Goal: Task Accomplishment & Management: Use online tool/utility

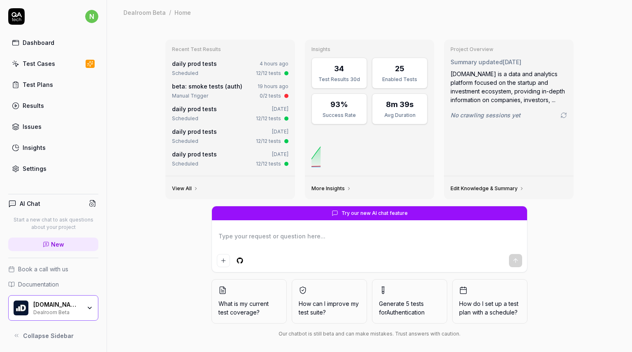
click at [36, 173] on div "Settings" at bounding box center [35, 168] width 24 height 9
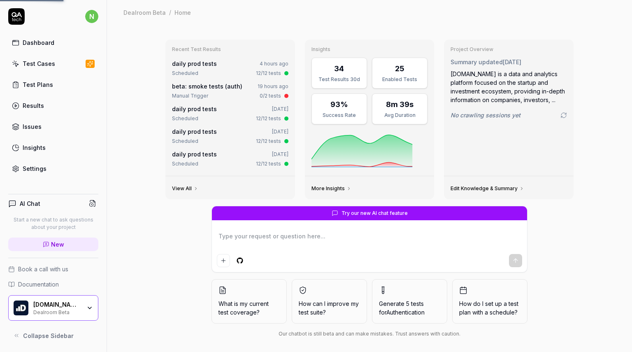
type textarea "*"
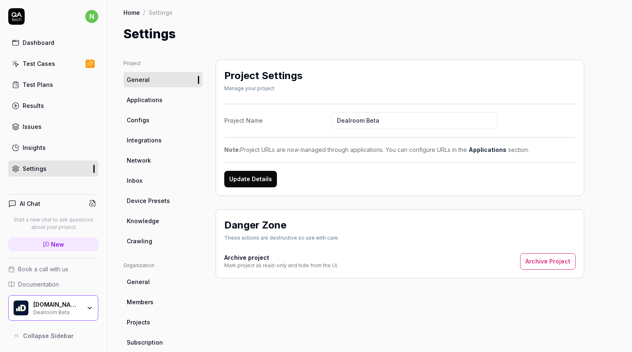
click at [148, 126] on link "Configs" at bounding box center [163, 119] width 79 height 15
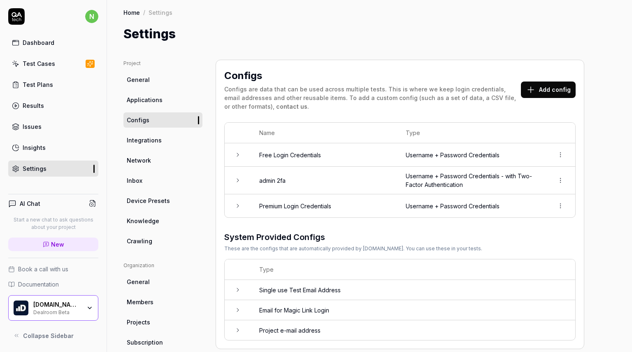
click at [238, 156] on icon at bounding box center [238, 155] width 7 height 7
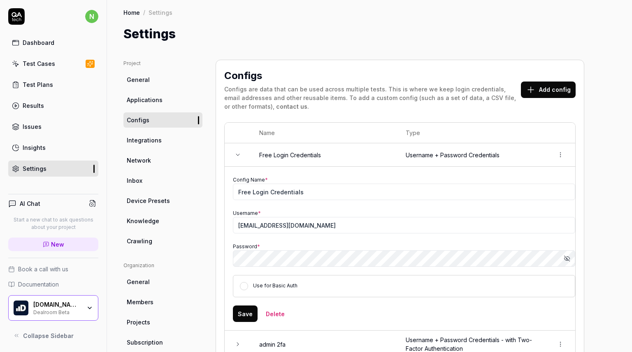
scroll to position [82, 0]
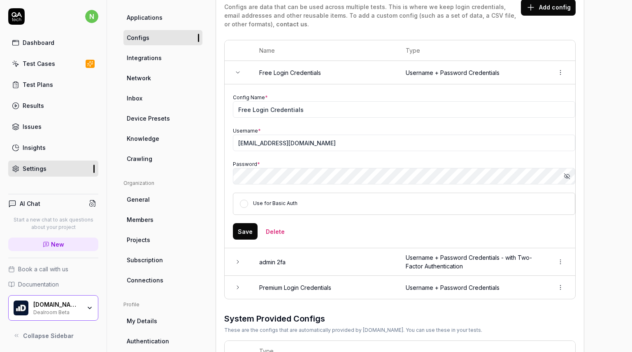
click at [239, 72] on icon at bounding box center [238, 72] width 7 height 7
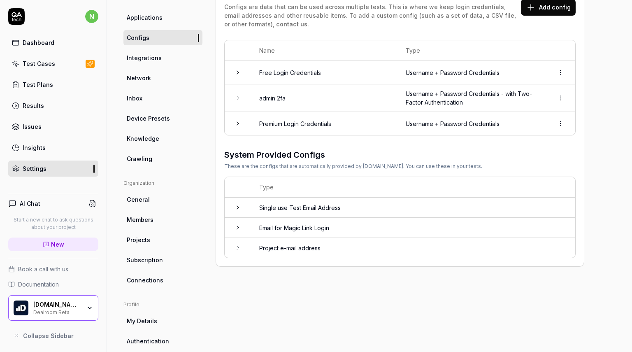
click at [236, 124] on icon at bounding box center [238, 123] width 7 height 7
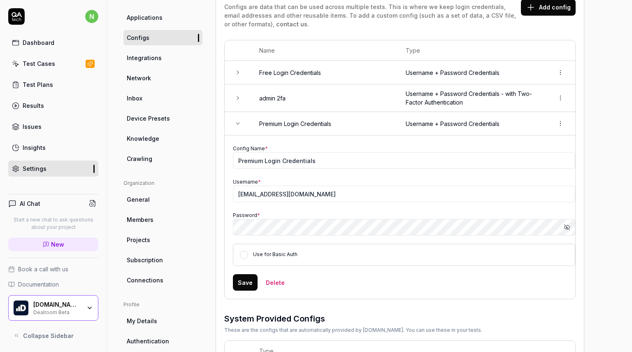
click at [565, 227] on icon "button" at bounding box center [567, 227] width 7 height 7
click at [237, 99] on icon at bounding box center [238, 98] width 7 height 7
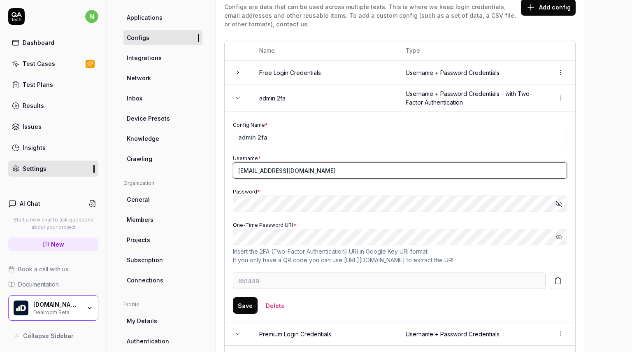
drag, startPoint x: 265, startPoint y: 171, endPoint x: 238, endPoint y: 171, distance: 27.2
click at [238, 171] on input "[EMAIL_ADDRESS][DOMAIN_NAME]" at bounding box center [400, 170] width 334 height 16
click at [60, 67] on link "Test Cases" at bounding box center [53, 64] width 90 height 16
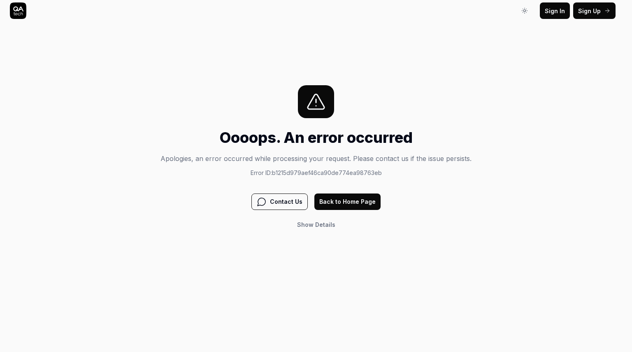
click at [338, 204] on button "Back to Home Page" at bounding box center [348, 202] width 66 height 16
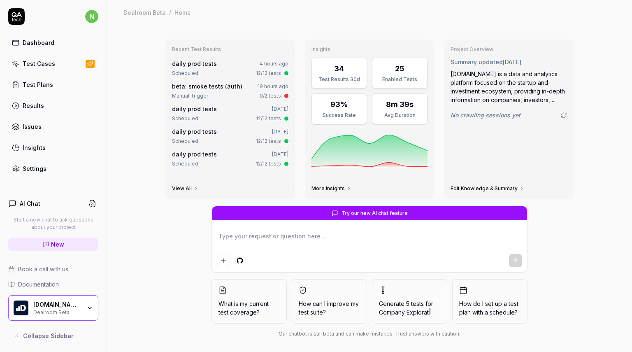
type textarea "*"
click at [45, 68] on link "Test Cases" at bounding box center [53, 64] width 90 height 16
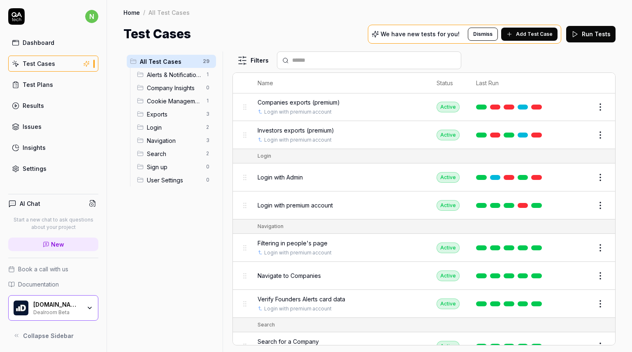
scroll to position [618, 0]
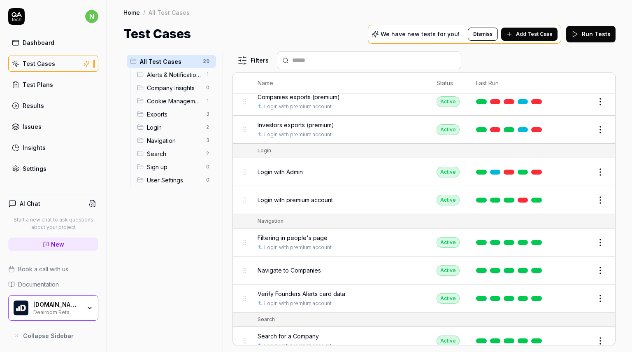
click at [596, 201] on html "n Dashboard Test Cases Test Plans Results Issues Insights Settings AI Chat Star…" at bounding box center [316, 176] width 632 height 352
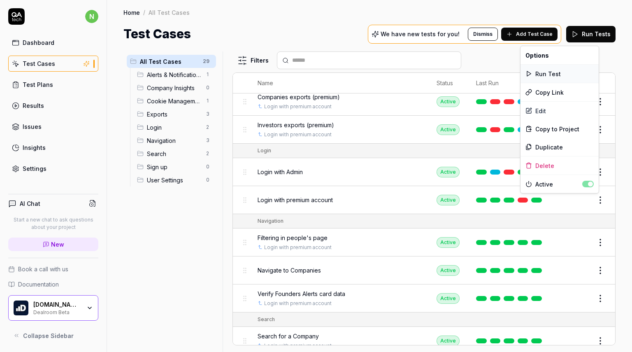
click at [553, 75] on div "Run Test" at bounding box center [560, 74] width 78 height 18
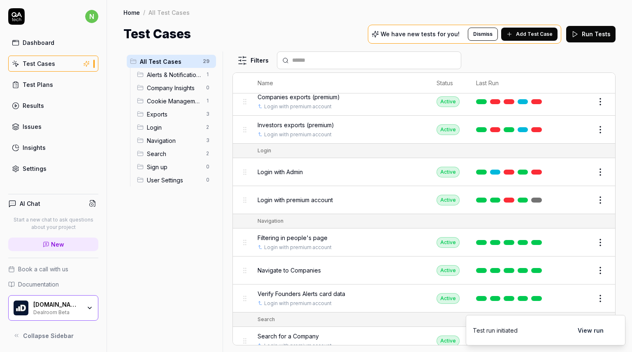
click at [588, 331] on button "View run" at bounding box center [591, 330] width 36 height 16
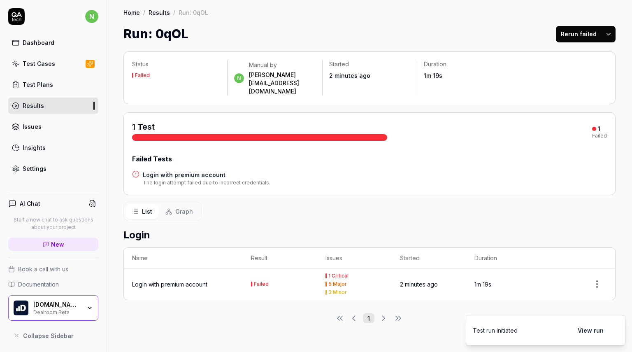
click at [40, 168] on div "Settings" at bounding box center [35, 168] width 24 height 9
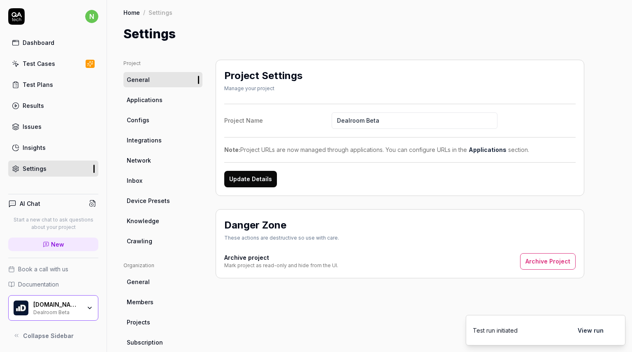
click at [164, 122] on link "Configs" at bounding box center [163, 119] width 79 height 15
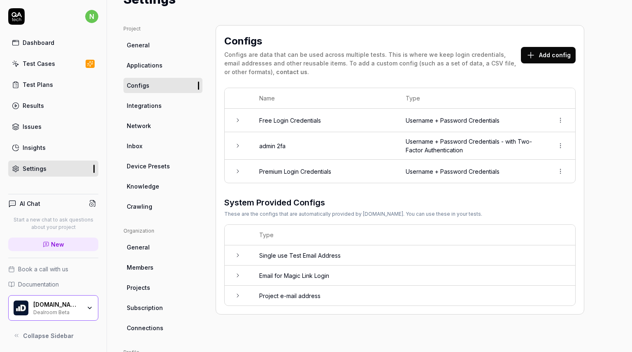
scroll to position [41, 0]
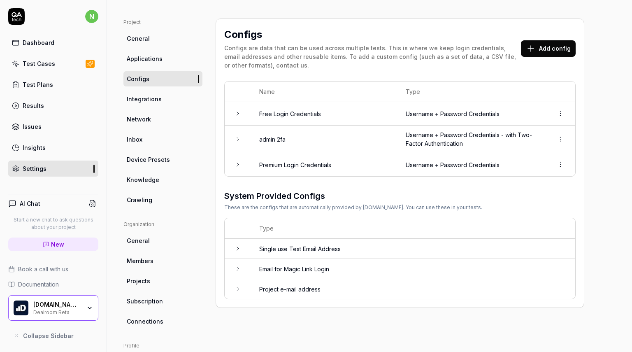
click at [238, 163] on icon at bounding box center [238, 164] width 7 height 7
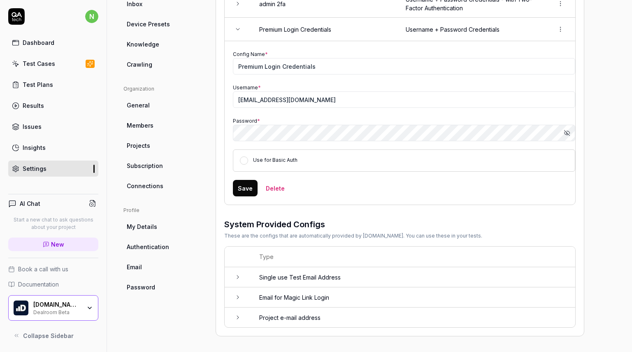
scroll to position [177, 0]
click at [561, 131] on button "Show password" at bounding box center [567, 132] width 16 height 16
click at [341, 100] on input "[EMAIL_ADDRESS][DOMAIN_NAME]" at bounding box center [404, 99] width 343 height 16
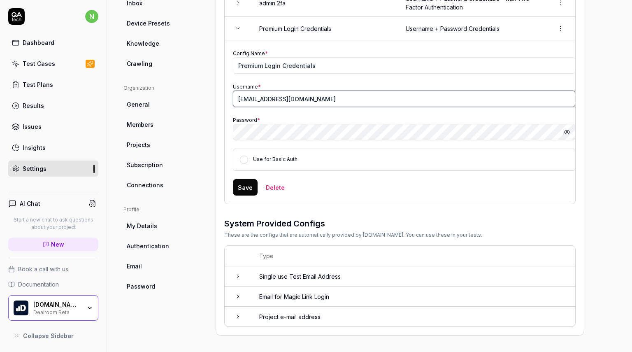
paste input "user1811244"
type input "[EMAIL_ADDRESS][DOMAIN_NAME]"
click at [245, 193] on button "Save" at bounding box center [245, 187] width 25 height 16
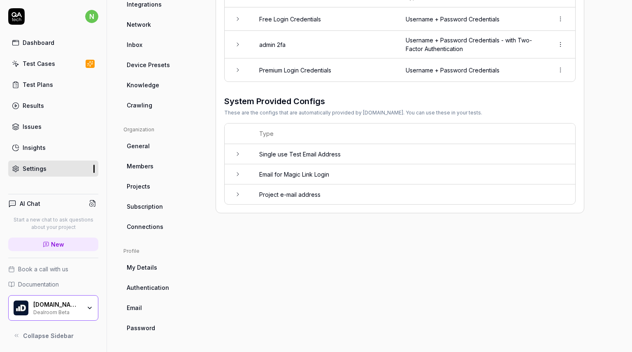
click at [56, 67] on link "Test Cases" at bounding box center [53, 64] width 90 height 16
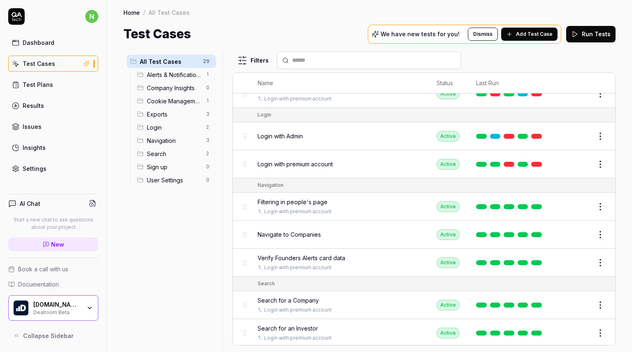
scroll to position [655, 0]
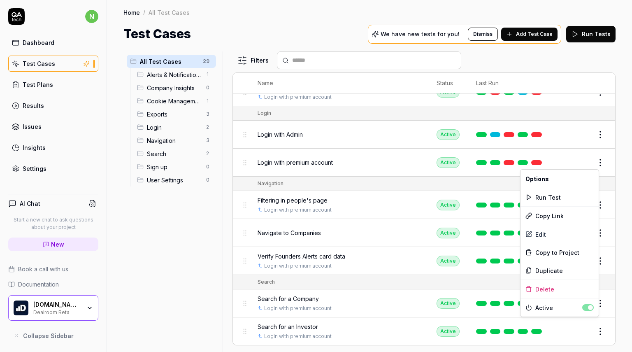
click at [595, 163] on html "n Dashboard Test Cases Test Plans Results Issues Insights Settings AI Chat Star…" at bounding box center [316, 176] width 632 height 352
click at [555, 198] on div "Run Test" at bounding box center [560, 197] width 78 height 18
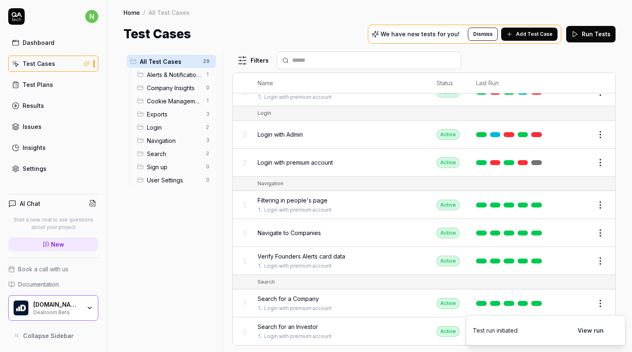
click at [596, 164] on html "n Dashboard Test Cases Test Plans Results Issues Insights Settings AI Chat Star…" at bounding box center [316, 176] width 632 height 352
click at [586, 329] on html "n Dashboard Test Cases Test Plans Results Issues Insights Settings AI Chat Star…" at bounding box center [316, 176] width 632 height 352
click at [586, 329] on button "View run" at bounding box center [591, 330] width 36 height 16
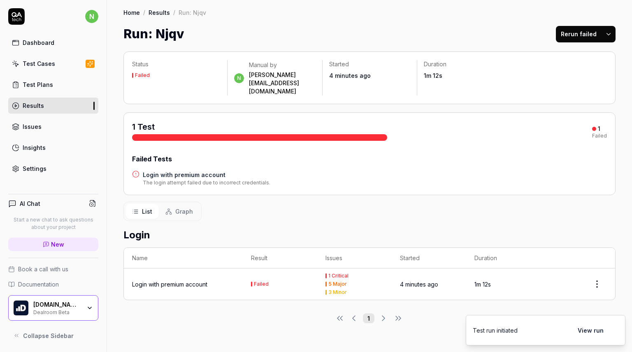
click at [284, 271] on td "Failed" at bounding box center [280, 283] width 75 height 31
click at [598, 266] on html "n Dashboard Test Cases Test Plans Results Issues Insights Settings AI Chat Star…" at bounding box center [316, 176] width 632 height 352
click at [594, 272] on html "n Dashboard Test Cases Test Plans Results Issues Insights Settings AI Chat Star…" at bounding box center [316, 176] width 632 height 352
click at [381, 265] on html "n Dashboard Test Cases Test Plans Results Issues Insights Settings AI Chat Star…" at bounding box center [316, 176] width 632 height 352
click at [175, 280] on div "Login with premium account" at bounding box center [169, 284] width 75 height 9
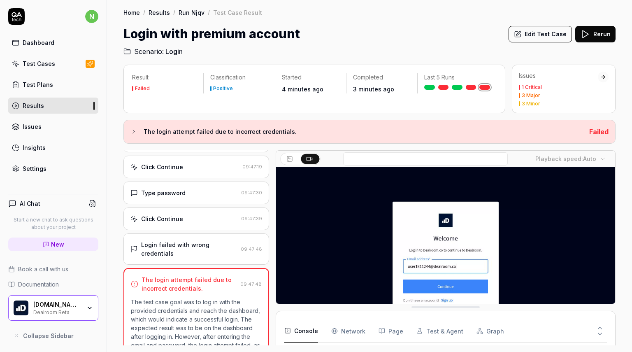
scroll to position [70, 0]
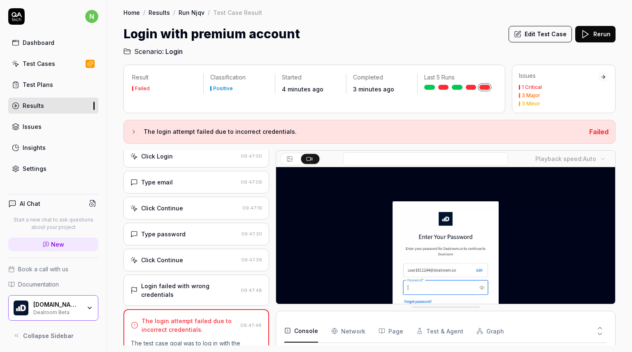
click at [206, 185] on div "Type email" at bounding box center [184, 182] width 107 height 9
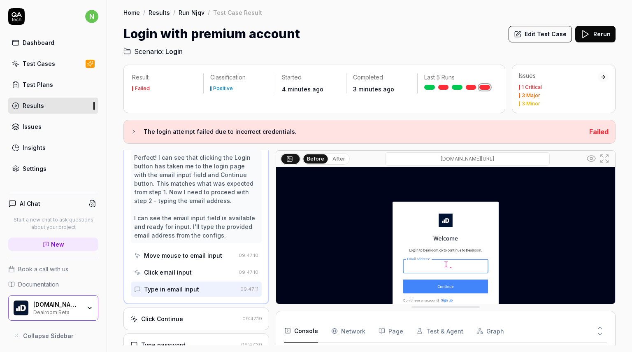
scroll to position [153, 0]
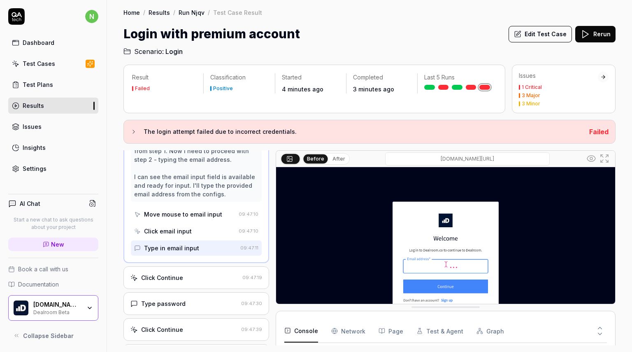
click at [205, 282] on div "Click Continue" at bounding box center [185, 277] width 109 height 9
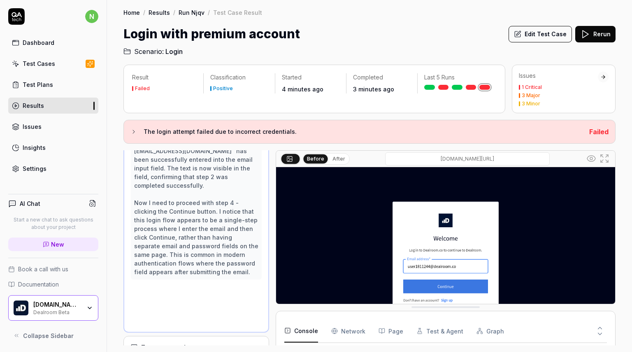
scroll to position [140, 0]
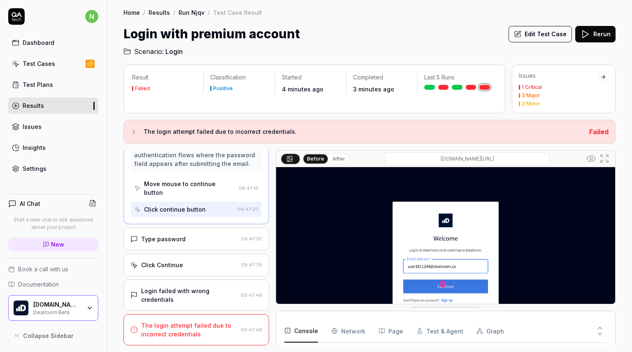
click at [201, 239] on div "Type password" at bounding box center [184, 239] width 107 height 9
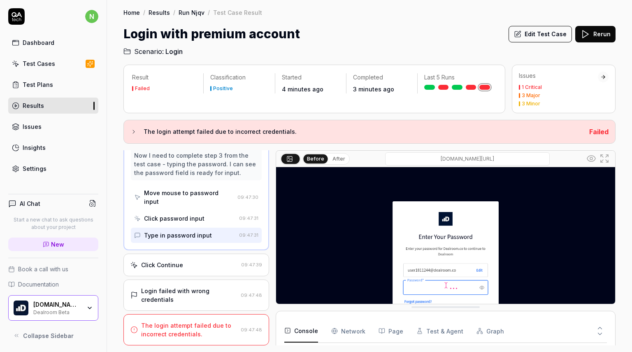
click at [189, 261] on div "Click Continue" at bounding box center [184, 265] width 107 height 9
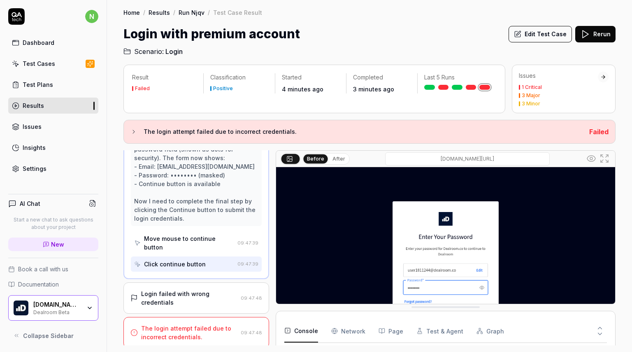
scroll to position [218, 0]
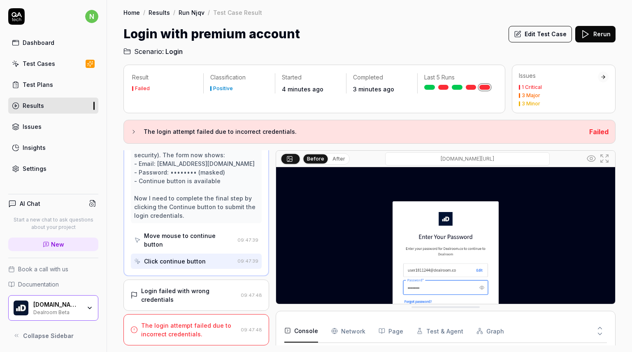
click at [183, 294] on div "Login failed with wrong credentials" at bounding box center [189, 295] width 96 height 17
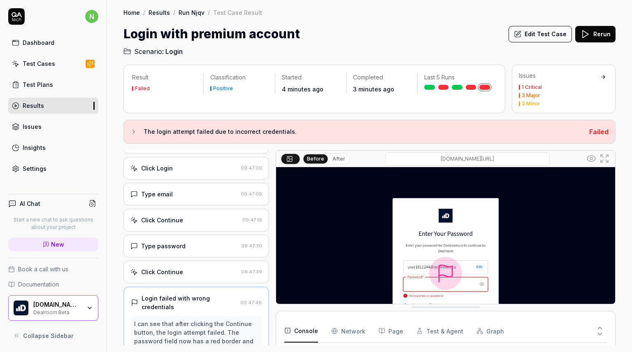
scroll to position [54, 0]
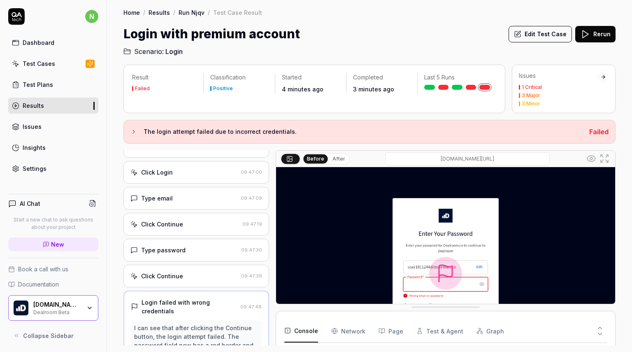
click at [195, 230] on div "Click Continue 09:47:19" at bounding box center [197, 224] width 146 height 23
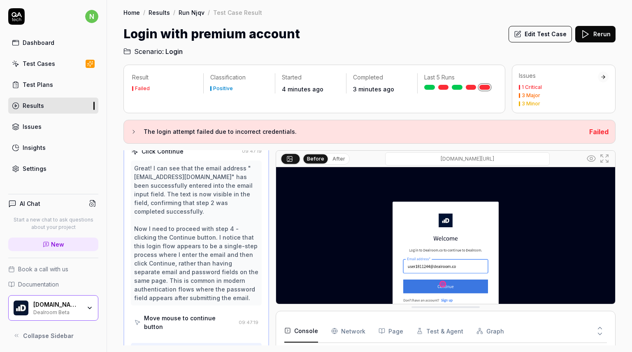
scroll to position [140, 0]
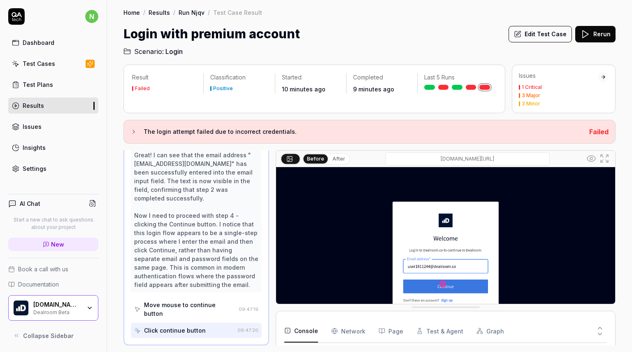
click at [44, 168] on div "Settings" at bounding box center [35, 168] width 24 height 9
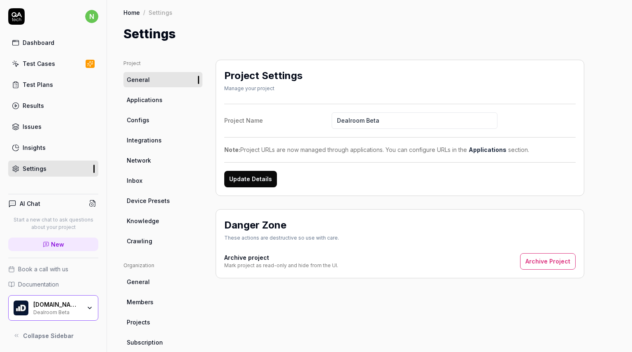
click at [166, 123] on link "Configs" at bounding box center [163, 119] width 79 height 15
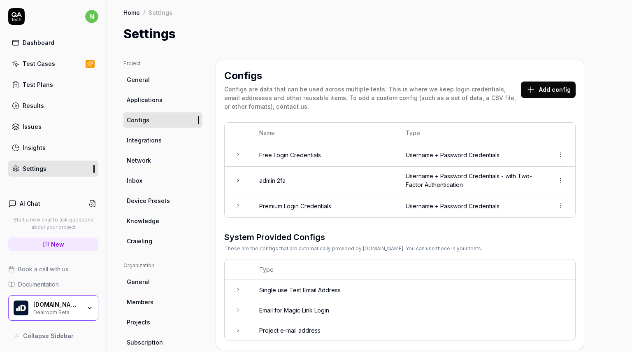
click at [238, 208] on icon at bounding box center [238, 206] width 7 height 7
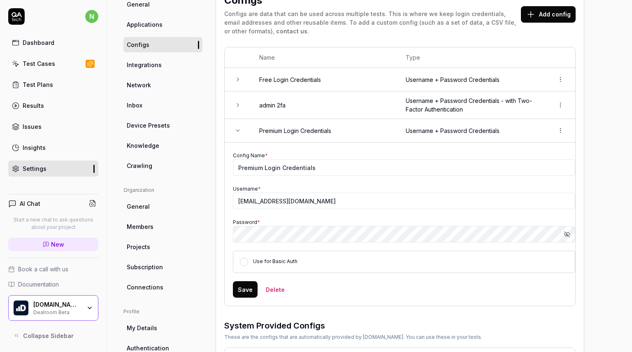
scroll to position [95, 0]
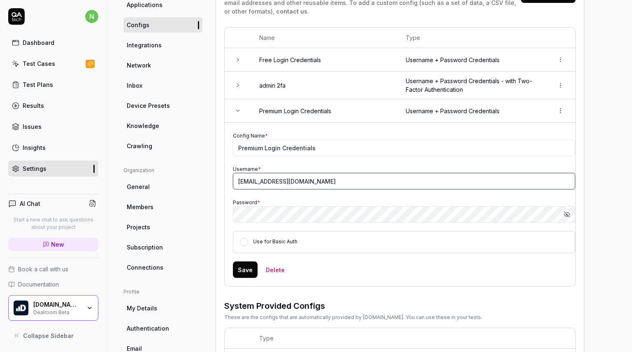
drag, startPoint x: 273, startPoint y: 183, endPoint x: 222, endPoint y: 184, distance: 51.1
click at [222, 184] on div "Configs Configs are data that can be used across multiple tests. This is where …" at bounding box center [400, 191] width 369 height 453
type input "[EMAIL_ADDRESS][DOMAIN_NAME]"
click at [240, 268] on button "Save" at bounding box center [245, 269] width 25 height 16
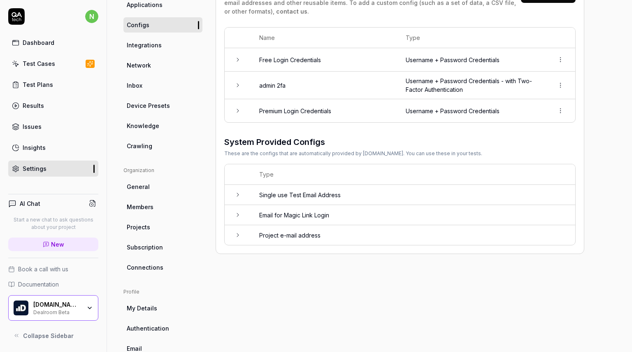
click at [53, 66] on div "Test Cases" at bounding box center [39, 63] width 33 height 9
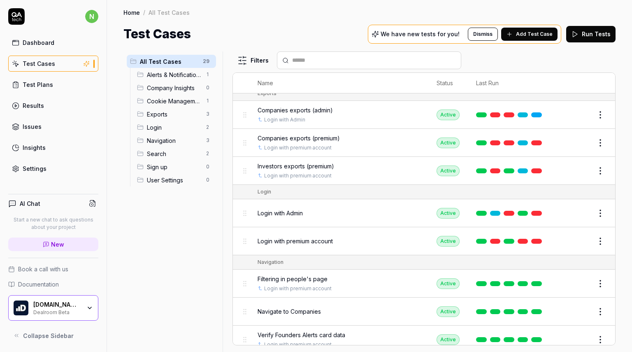
scroll to position [618, 0]
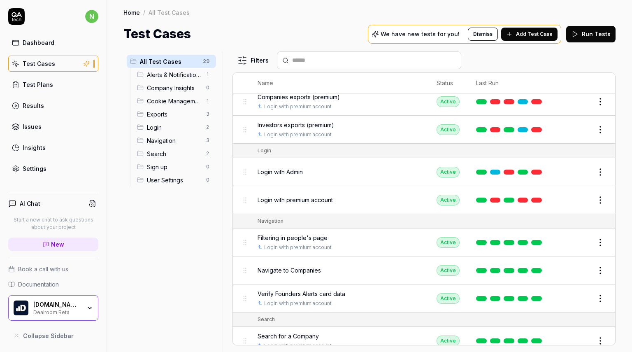
click at [594, 199] on html "n Dashboard Test Cases Test Plans Results Issues Insights Settings AI Chat Star…" at bounding box center [316, 176] width 632 height 352
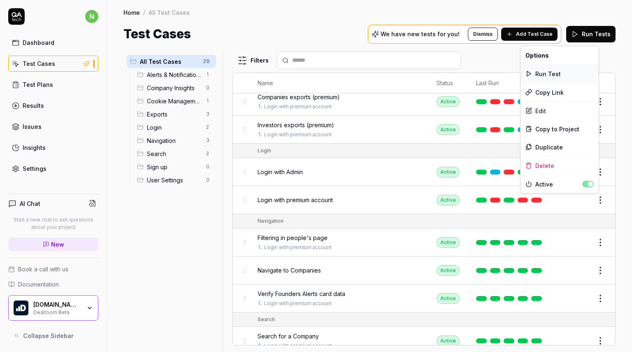
click at [546, 76] on div "Run Test" at bounding box center [560, 74] width 78 height 18
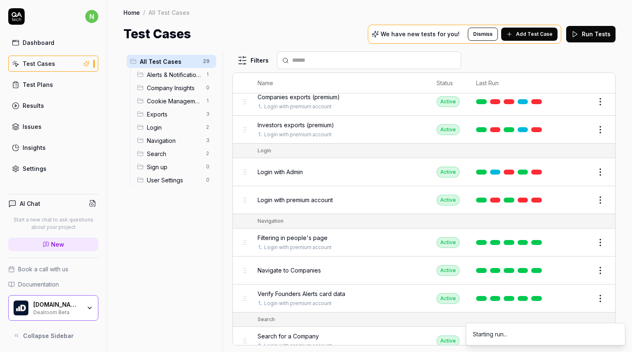
click at [595, 201] on html "n Dashboard Test Cases Test Plans Results Issues Insights Settings AI Chat Star…" at bounding box center [316, 176] width 632 height 352
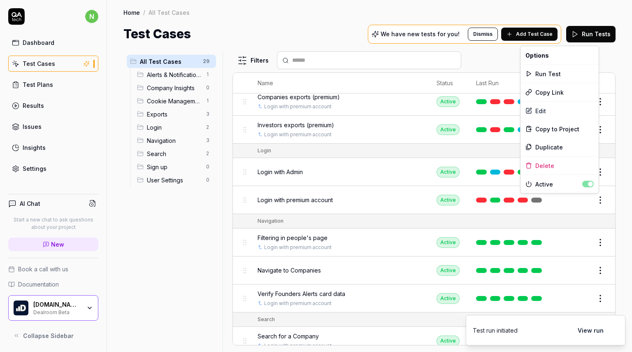
click at [595, 328] on button "View run" at bounding box center [591, 330] width 36 height 16
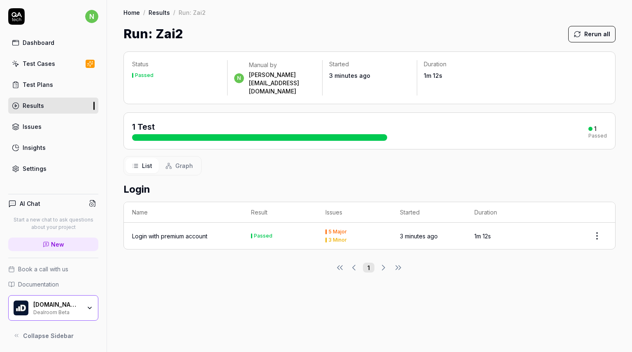
click at [51, 168] on link "Settings" at bounding box center [53, 169] width 90 height 16
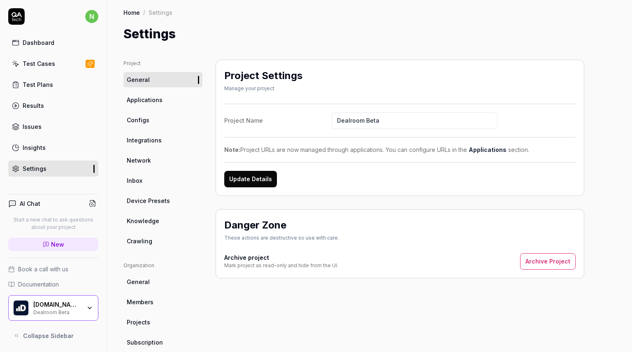
click at [149, 122] on link "Configs" at bounding box center [163, 119] width 79 height 15
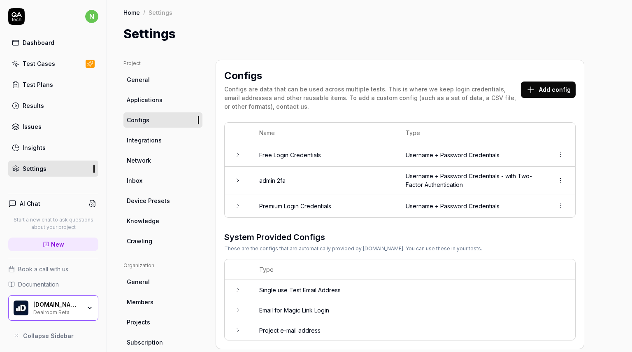
click at [236, 180] on icon at bounding box center [238, 180] width 7 height 7
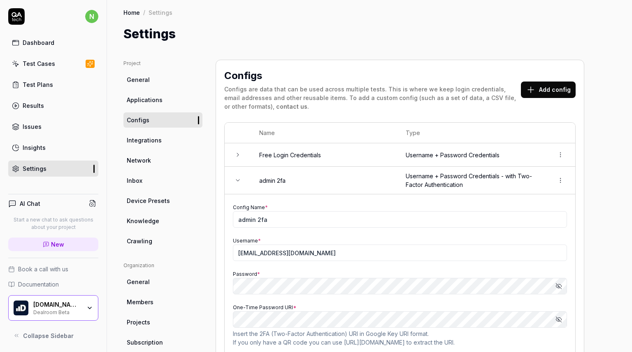
scroll to position [41, 0]
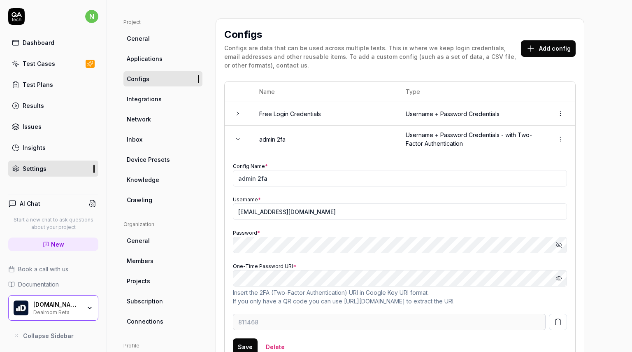
click at [561, 245] on icon "button" at bounding box center [559, 245] width 7 height 7
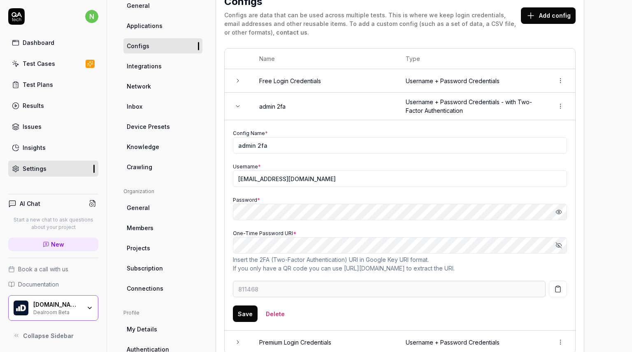
scroll to position [124, 0]
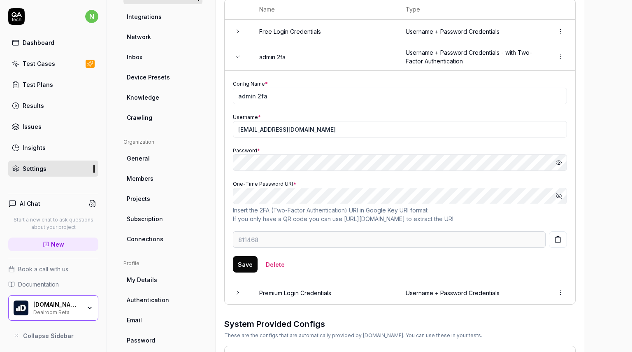
type input "706306"
click at [326, 130] on input "[EMAIL_ADDRESS][DOMAIN_NAME]" at bounding box center [400, 129] width 334 height 16
paste input "[EMAIL_ADDRESS][DOMAIN_NAME]"
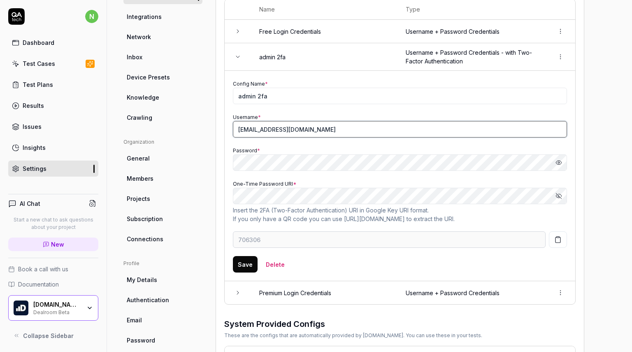
type input "[EMAIL_ADDRESS][DOMAIN_NAME]"
click at [596, 131] on div "Project General Applications Configs Integrations Network Inbox Device Presets …" at bounding box center [370, 186] width 492 height 500
click at [249, 263] on button "Save" at bounding box center [245, 264] width 25 height 16
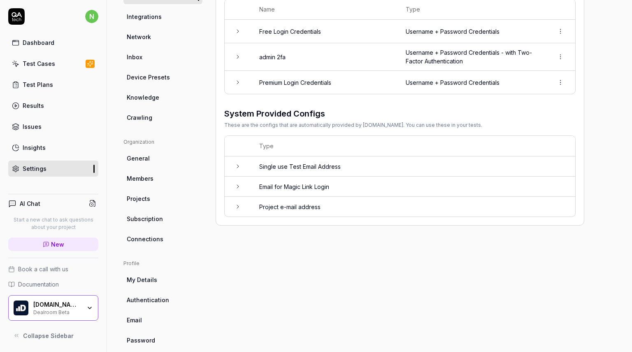
click at [47, 63] on div "Test Cases" at bounding box center [39, 63] width 33 height 9
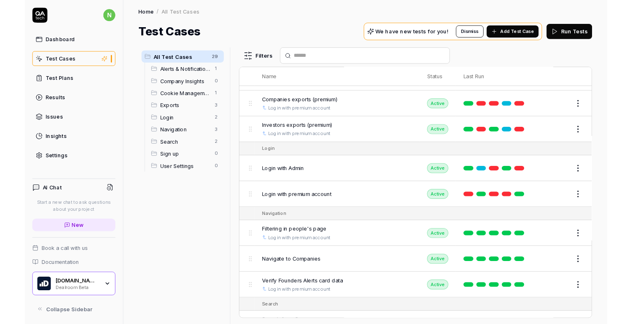
scroll to position [618, 0]
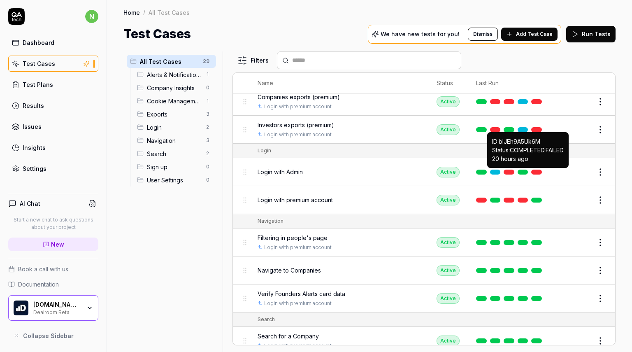
click at [595, 172] on html "n Dashboard Test Cases Test Plans Results Issues Insights Settings AI Chat Star…" at bounding box center [316, 176] width 632 height 352
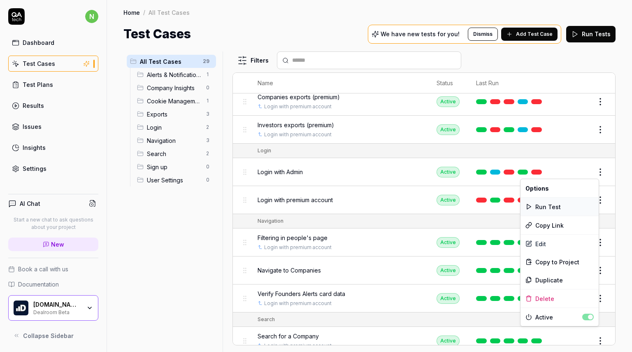
click at [552, 203] on div "Run Test" at bounding box center [560, 207] width 78 height 18
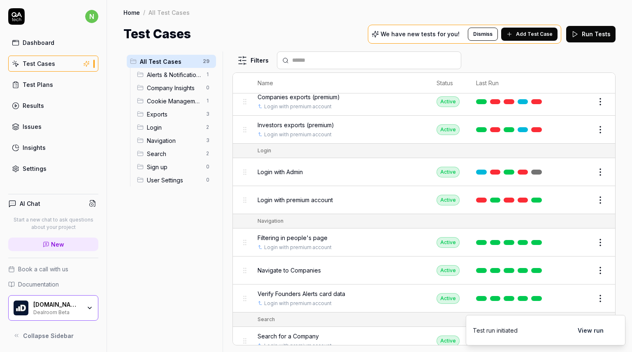
click at [597, 333] on button "View run" at bounding box center [591, 330] width 36 height 16
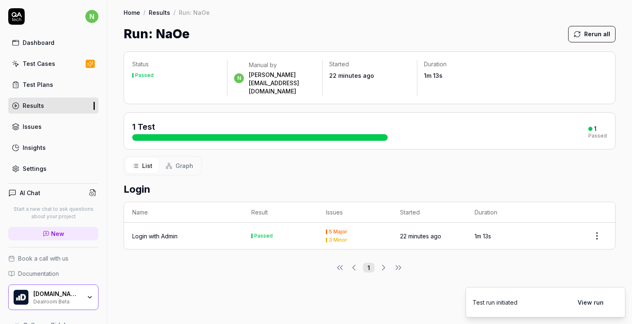
click at [50, 65] on div "Test Cases" at bounding box center [39, 63] width 33 height 9
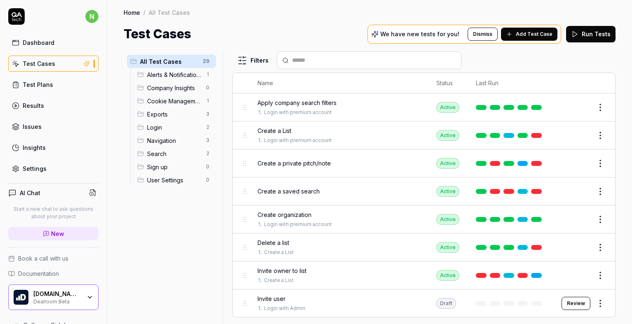
click at [49, 169] on link "Settings" at bounding box center [53, 169] width 90 height 16
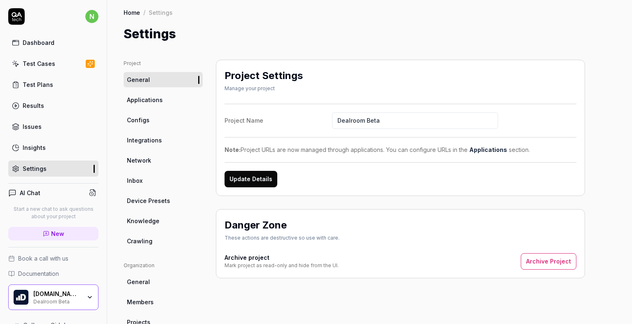
click at [146, 98] on span "Applications" at bounding box center [145, 100] width 36 height 9
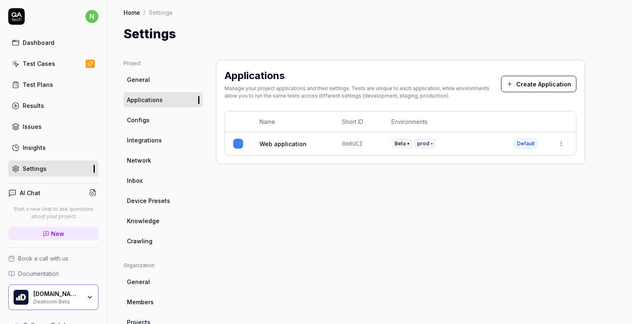
click at [58, 81] on link "Test Plans" at bounding box center [53, 85] width 90 height 16
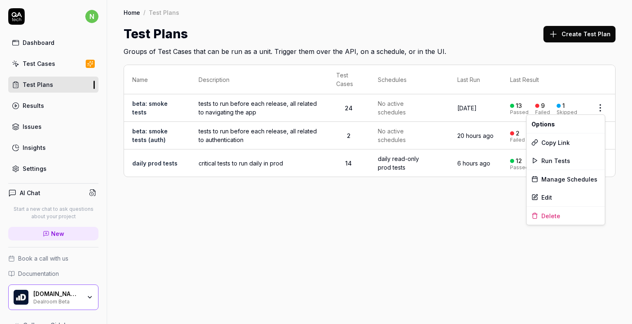
click at [599, 107] on html "n Dashboard Test Cases Test Plans Results Issues Insights Settings AI Chat Star…" at bounding box center [316, 162] width 632 height 324
click at [289, 243] on html "n Dashboard Test Cases Test Plans Results Issues Insights Settings AI Chat Star…" at bounding box center [316, 162] width 632 height 324
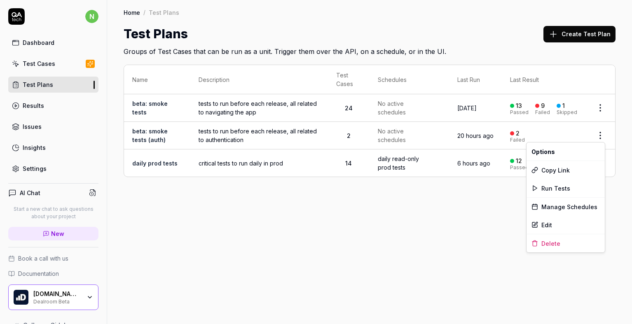
click at [600, 138] on html "n Dashboard Test Cases Test Plans Results Issues Insights Settings AI Chat Star…" at bounding box center [316, 162] width 632 height 324
click at [557, 188] on span "Run Tests" at bounding box center [555, 188] width 29 height 9
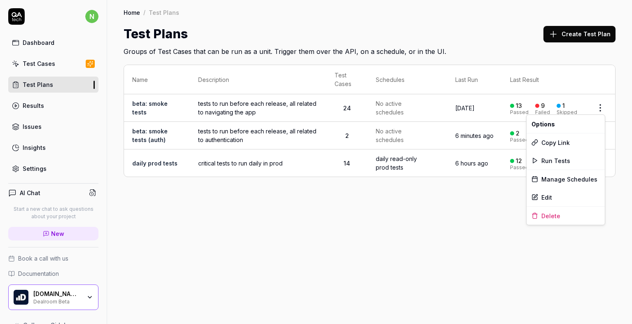
click at [602, 108] on html "n Dashboard Test Cases Test Plans Results Issues Insights Settings AI Chat Star…" at bounding box center [316, 162] width 632 height 324
click at [568, 156] on div "Run Tests" at bounding box center [565, 161] width 78 height 18
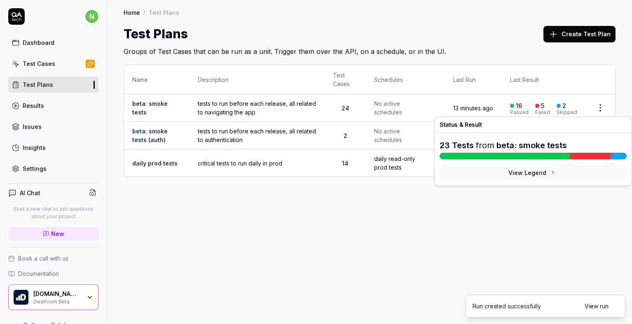
click at [544, 109] on div "5" at bounding box center [542, 105] width 3 height 7
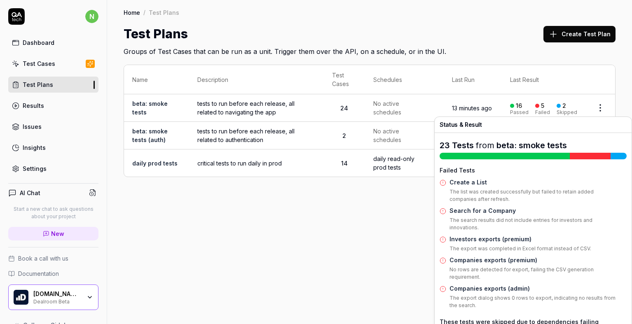
click at [462, 180] on link "Create a List" at bounding box center [467, 182] width 37 height 7
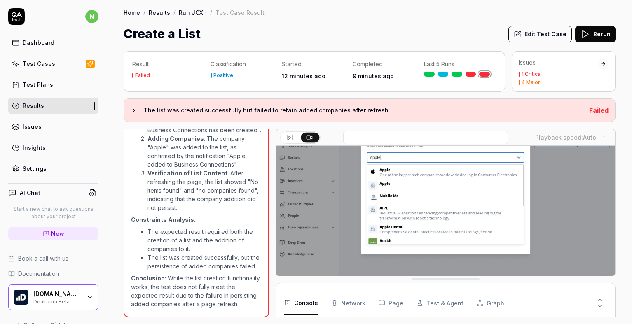
scroll to position [78, 0]
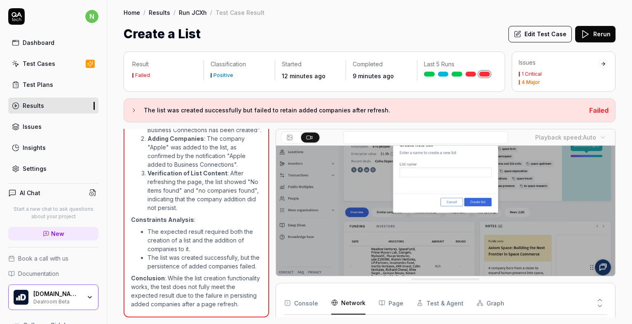
click at [353, 303] on Requests "Network" at bounding box center [348, 303] width 34 height 23
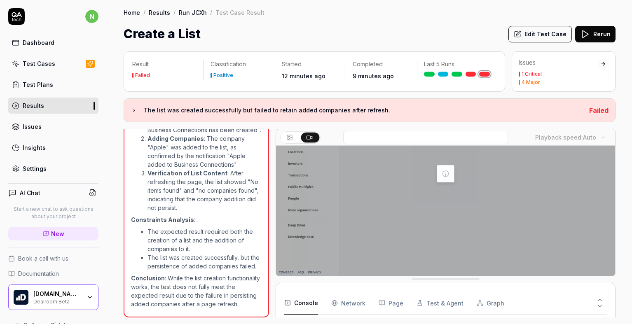
click at [305, 303] on button "Console" at bounding box center [301, 303] width 34 height 23
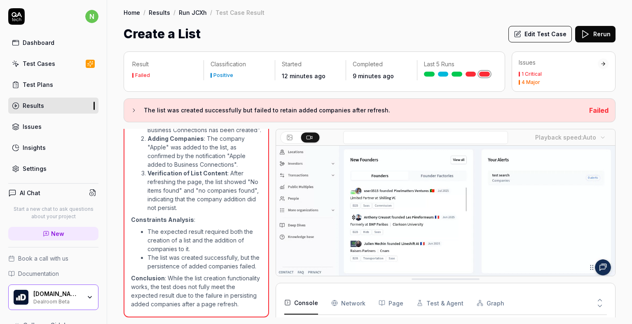
scroll to position [268, 0]
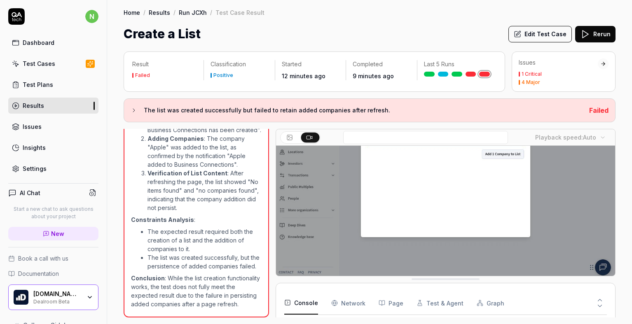
click at [600, 299] on icon at bounding box center [599, 299] width 7 height 7
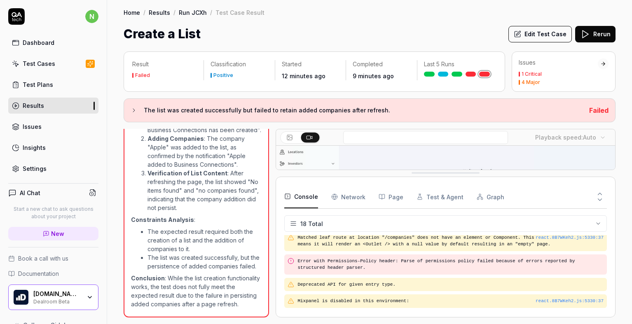
scroll to position [250, 0]
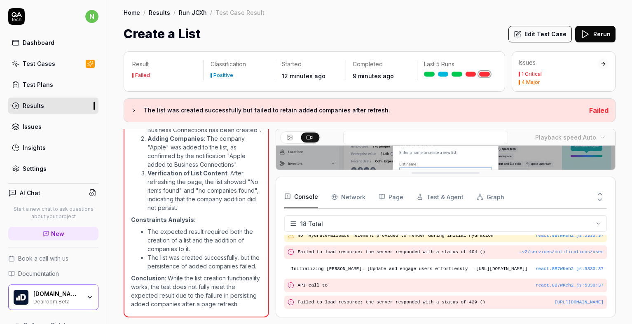
click at [352, 198] on Requests "Network" at bounding box center [348, 196] width 34 height 23
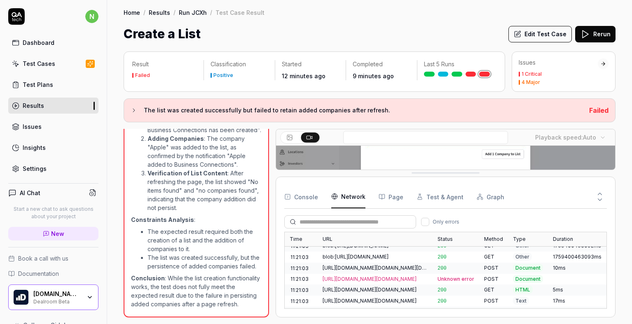
scroll to position [1384, 0]
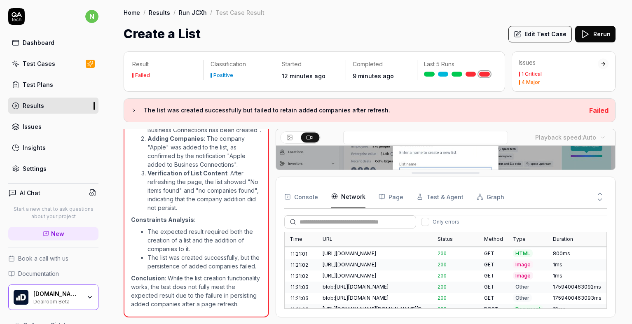
click at [353, 317] on div "[URL][DOMAIN_NAME][DOMAIN_NAME]" at bounding box center [374, 320] width 105 height 7
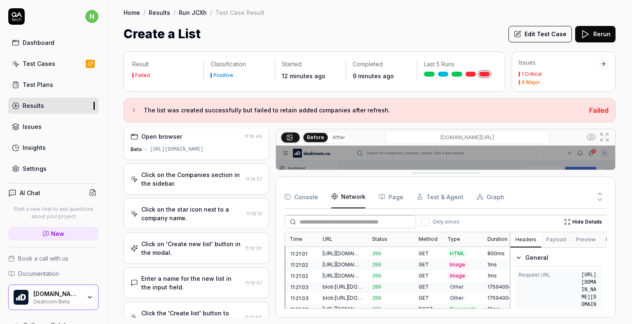
scroll to position [0, 0]
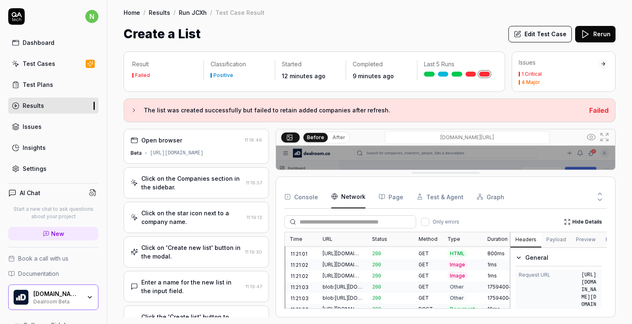
click at [46, 106] on link "Results" at bounding box center [53, 106] width 90 height 16
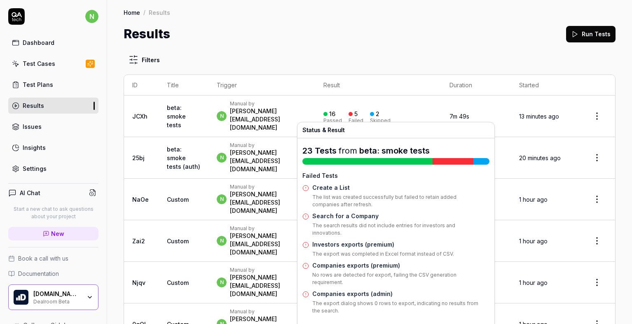
click at [379, 110] on div "2" at bounding box center [374, 113] width 9 height 7
